Goal: Complete application form

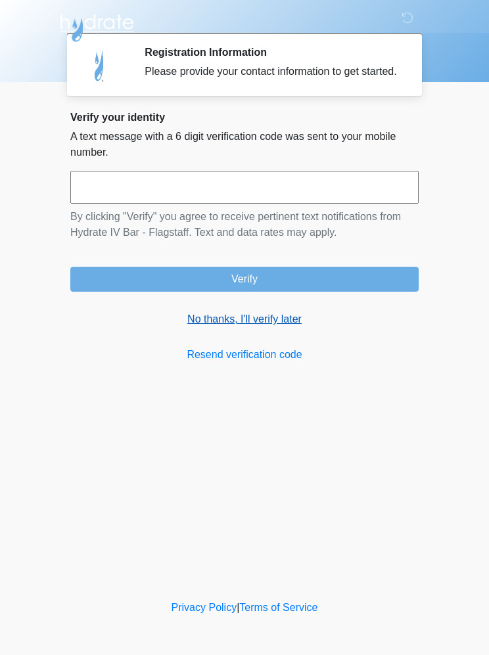
click at [266, 327] on link "No thanks, I'll verify later" at bounding box center [244, 320] width 348 height 16
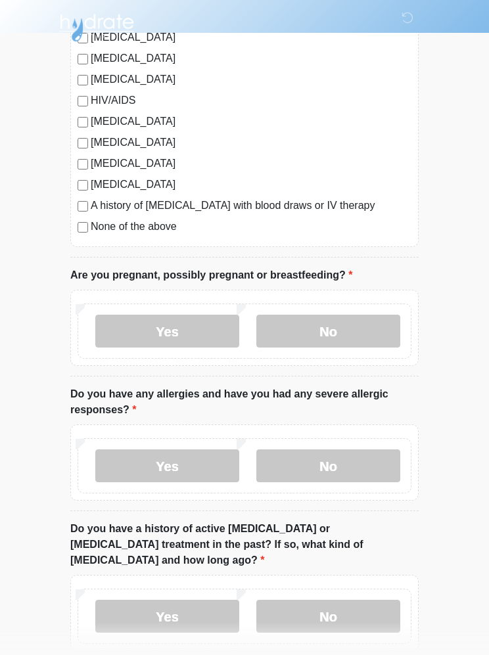
scroll to position [343, 0]
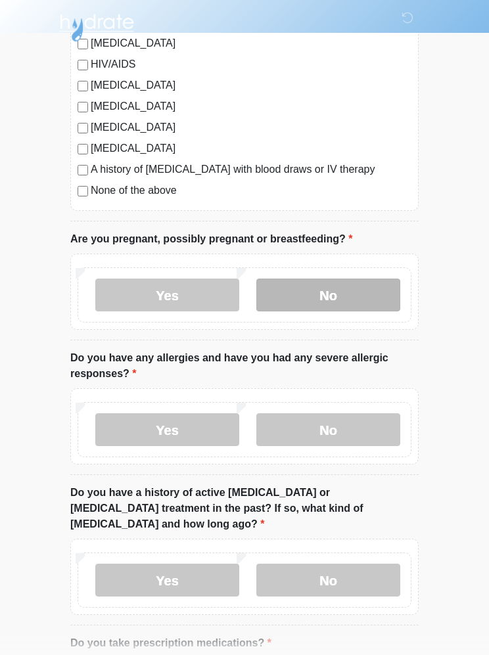
click at [350, 295] on label "No" at bounding box center [328, 295] width 144 height 33
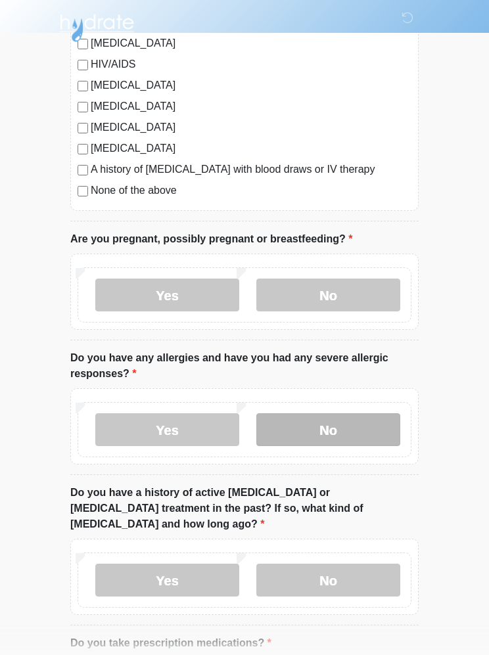
click at [352, 423] on label "No" at bounding box center [328, 430] width 144 height 33
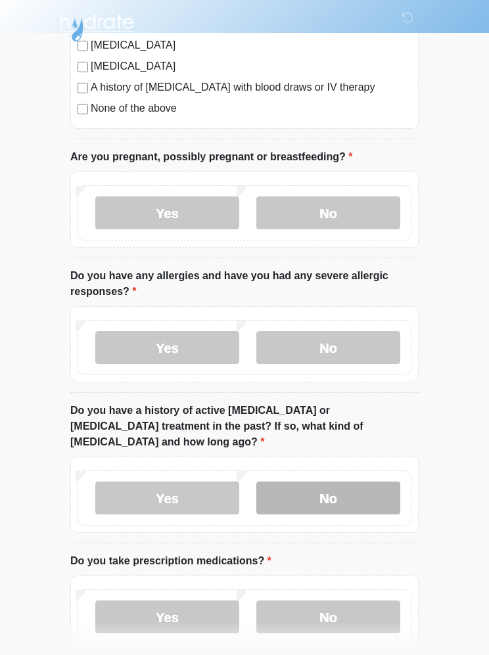
click at [361, 483] on label "No" at bounding box center [328, 499] width 144 height 33
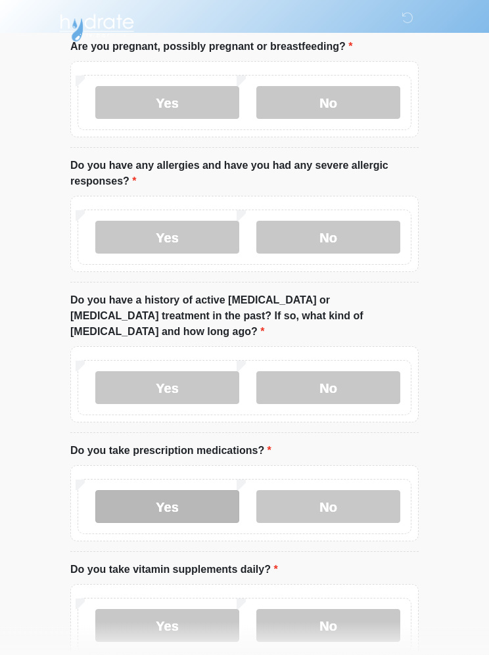
click at [149, 491] on label "Yes" at bounding box center [167, 507] width 144 height 33
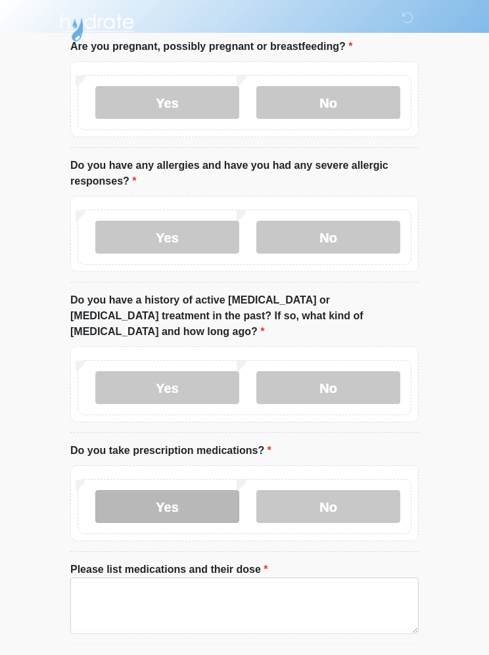
scroll to position [536, 0]
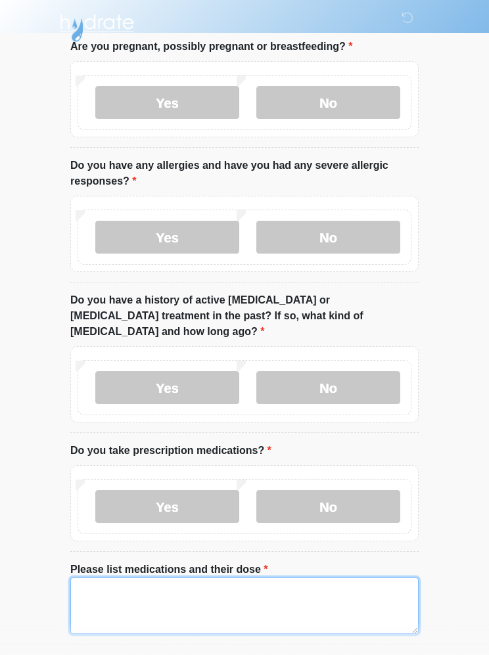
click at [339, 600] on textarea "Please list medications and their dose" at bounding box center [244, 606] width 348 height 57
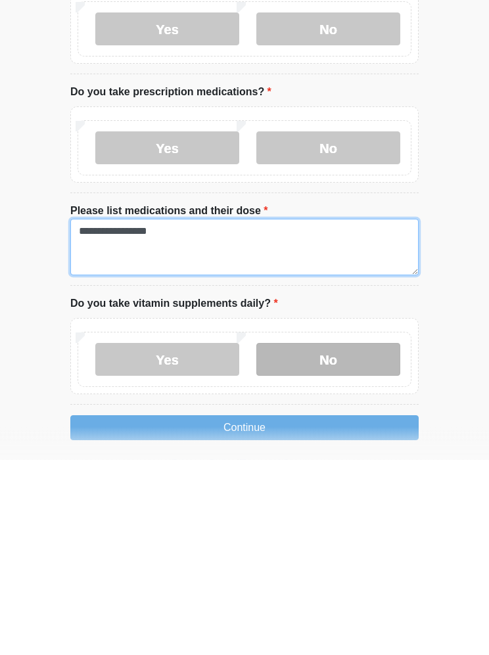
type textarea "**********"
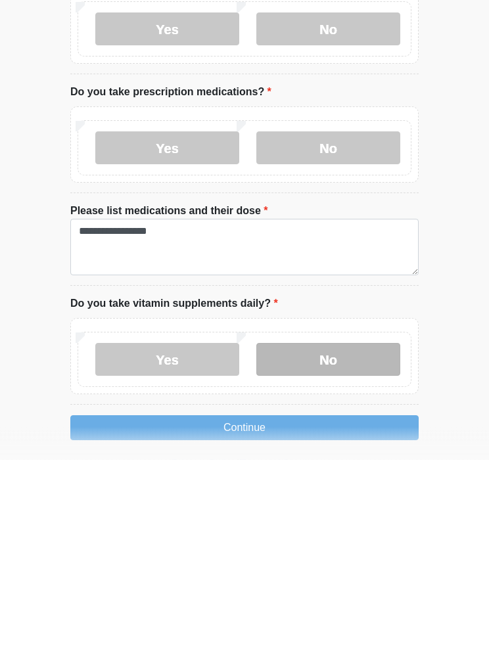
click at [318, 539] on label "No" at bounding box center [328, 555] width 144 height 33
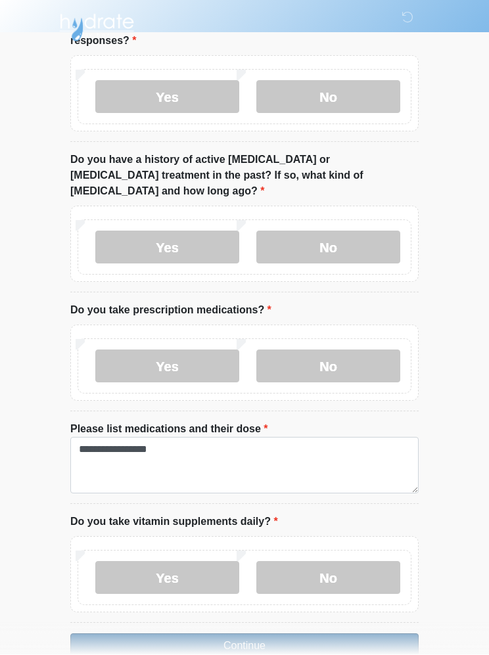
click at [340, 634] on button "Continue" at bounding box center [244, 646] width 348 height 25
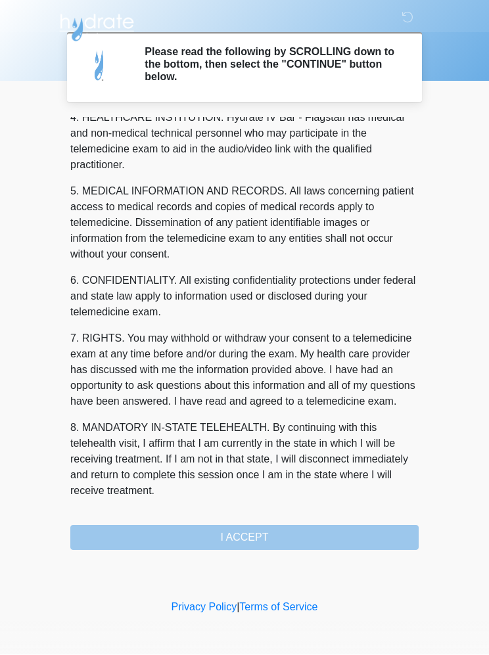
scroll to position [386, 0]
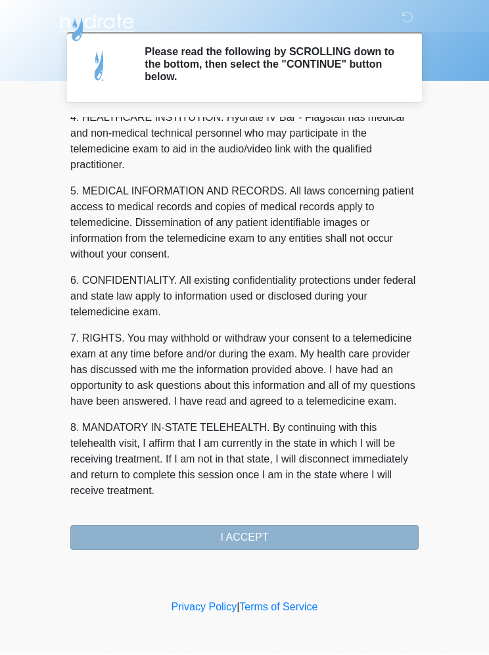
click at [323, 534] on button "I ACCEPT" at bounding box center [244, 538] width 348 height 25
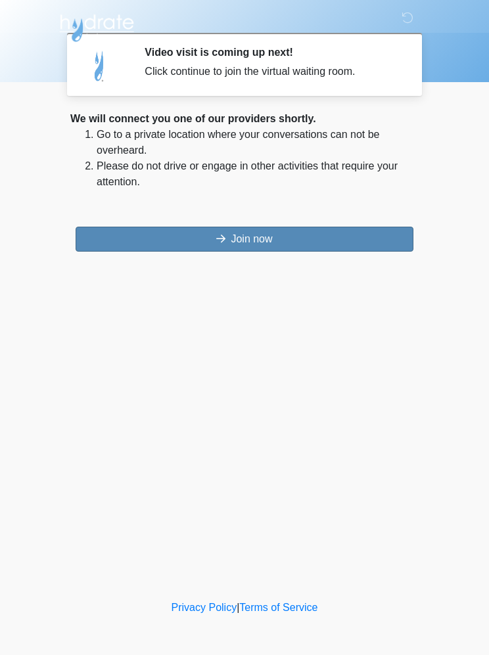
click at [206, 237] on button "Join now" at bounding box center [245, 239] width 338 height 25
